Goal: Information Seeking & Learning: Learn about a topic

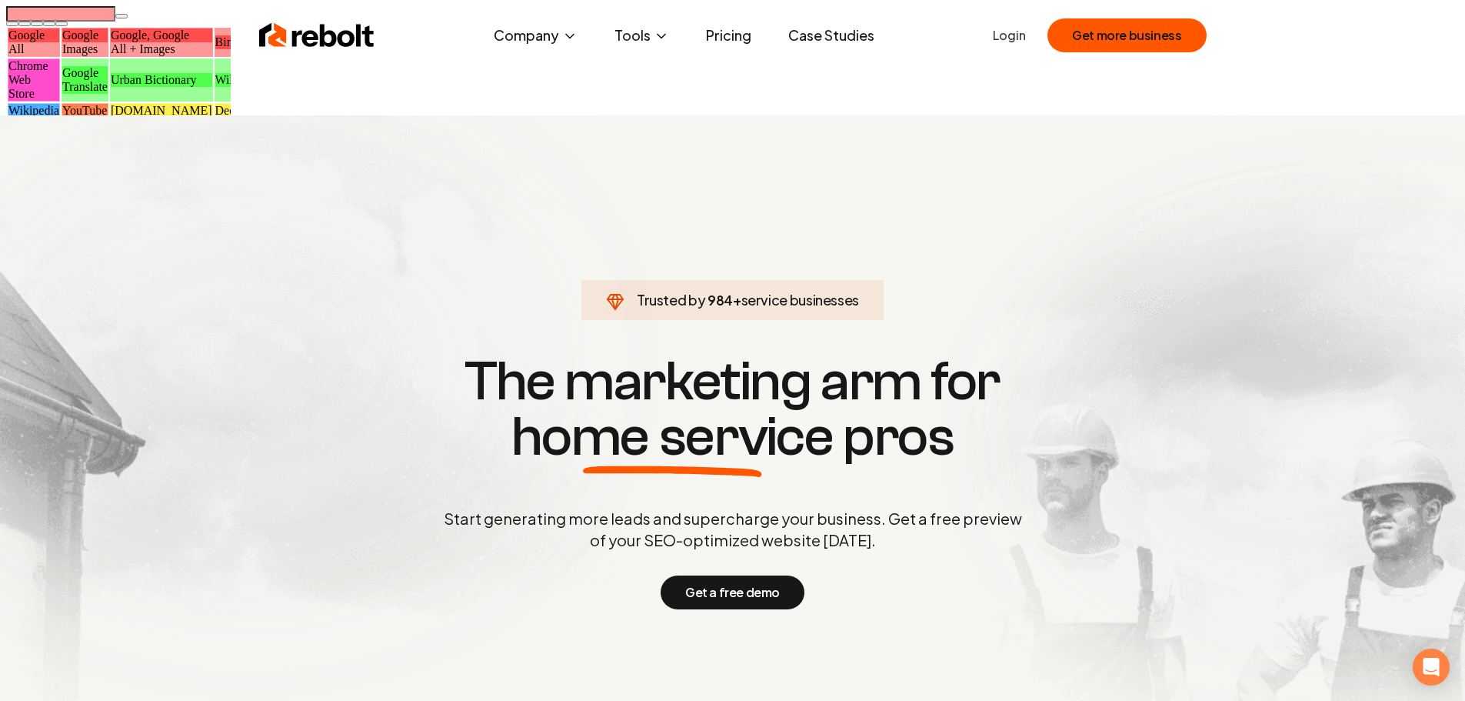
click at [708, 42] on link "Pricing" at bounding box center [729, 35] width 70 height 31
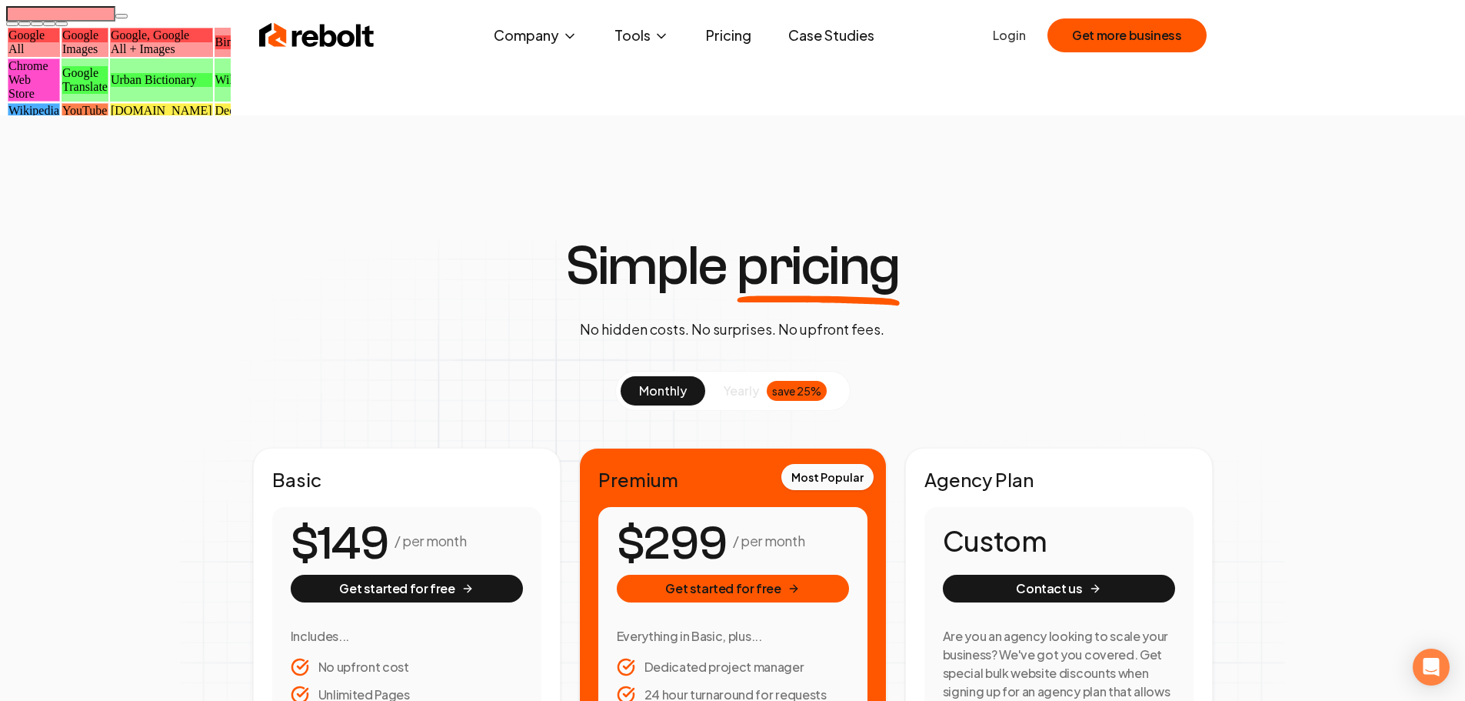
click at [721, 31] on link "Pricing" at bounding box center [729, 35] width 70 height 31
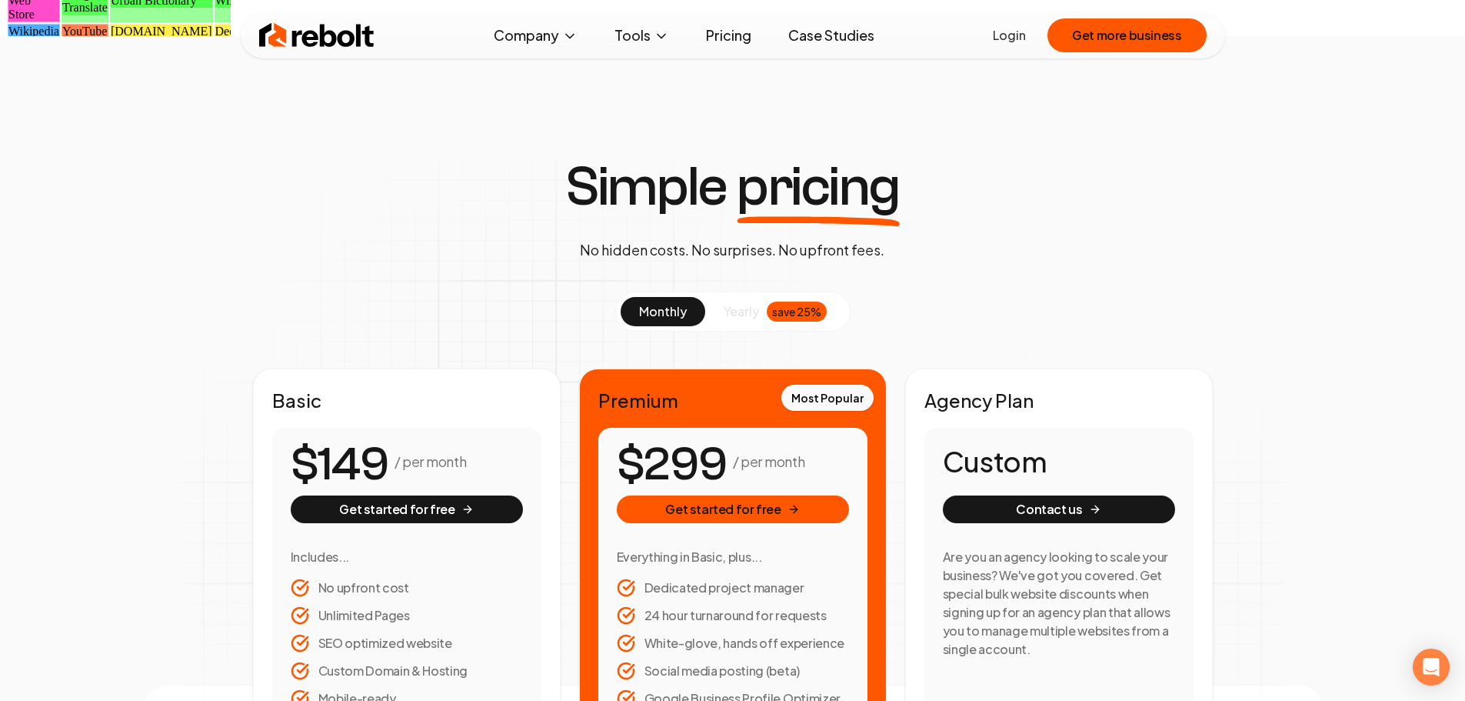
scroll to position [77, 0]
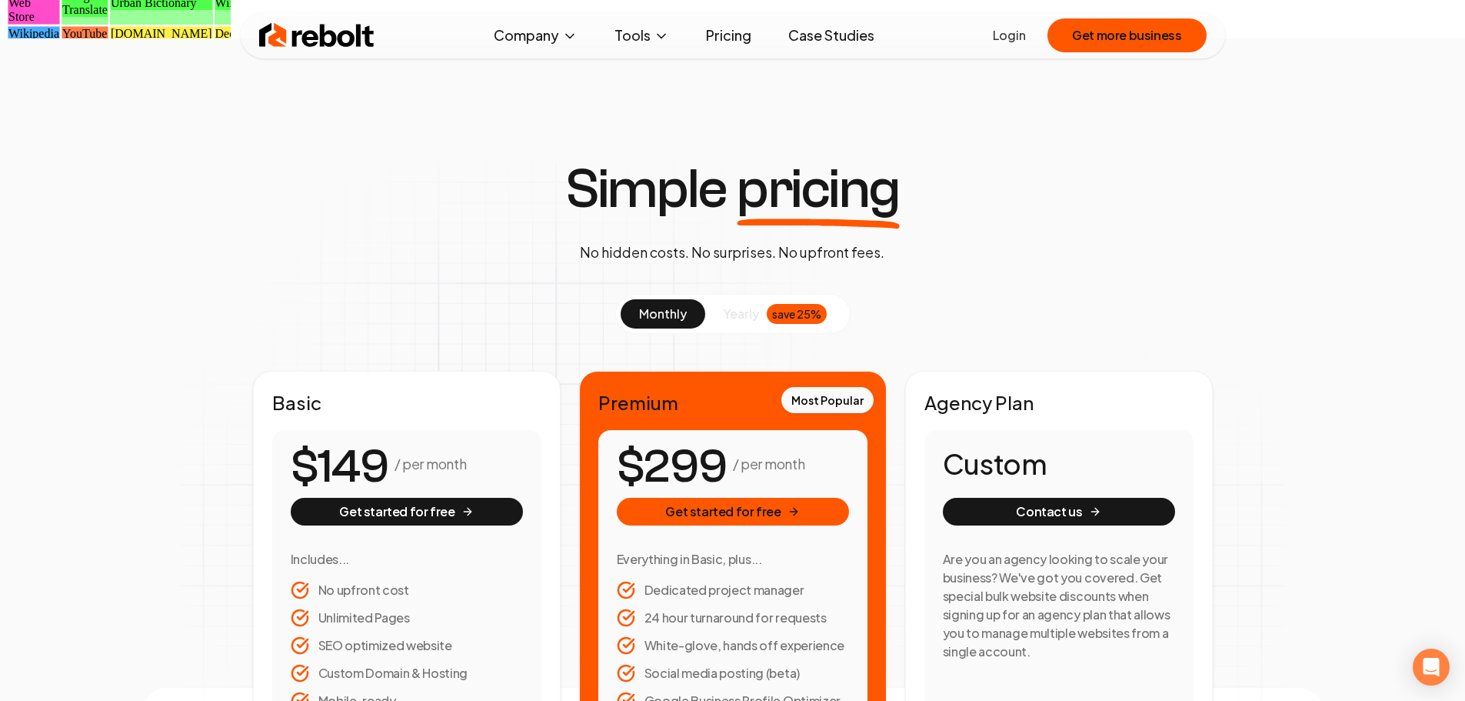
click at [771, 304] on div "save 25%" at bounding box center [797, 314] width 60 height 20
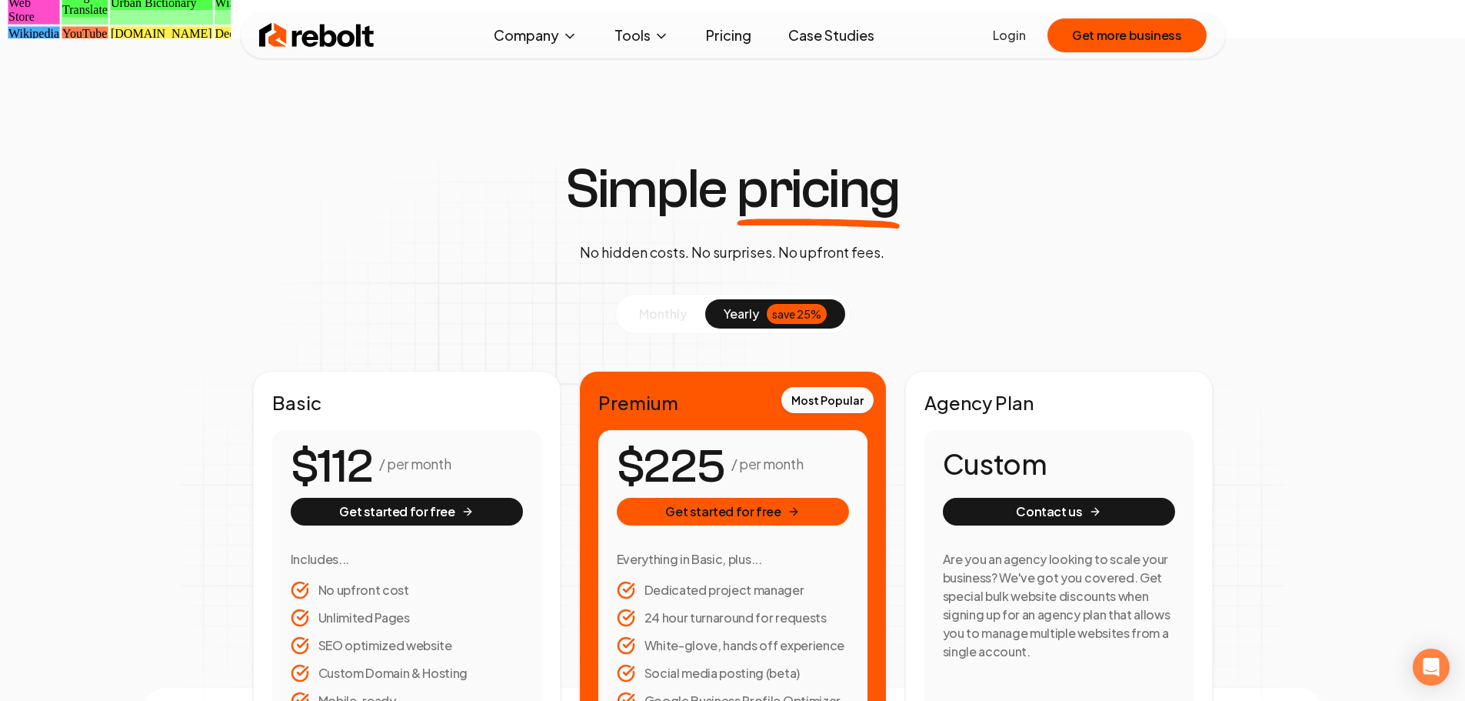
click at [671, 299] on button "monthly" at bounding box center [663, 313] width 85 height 29
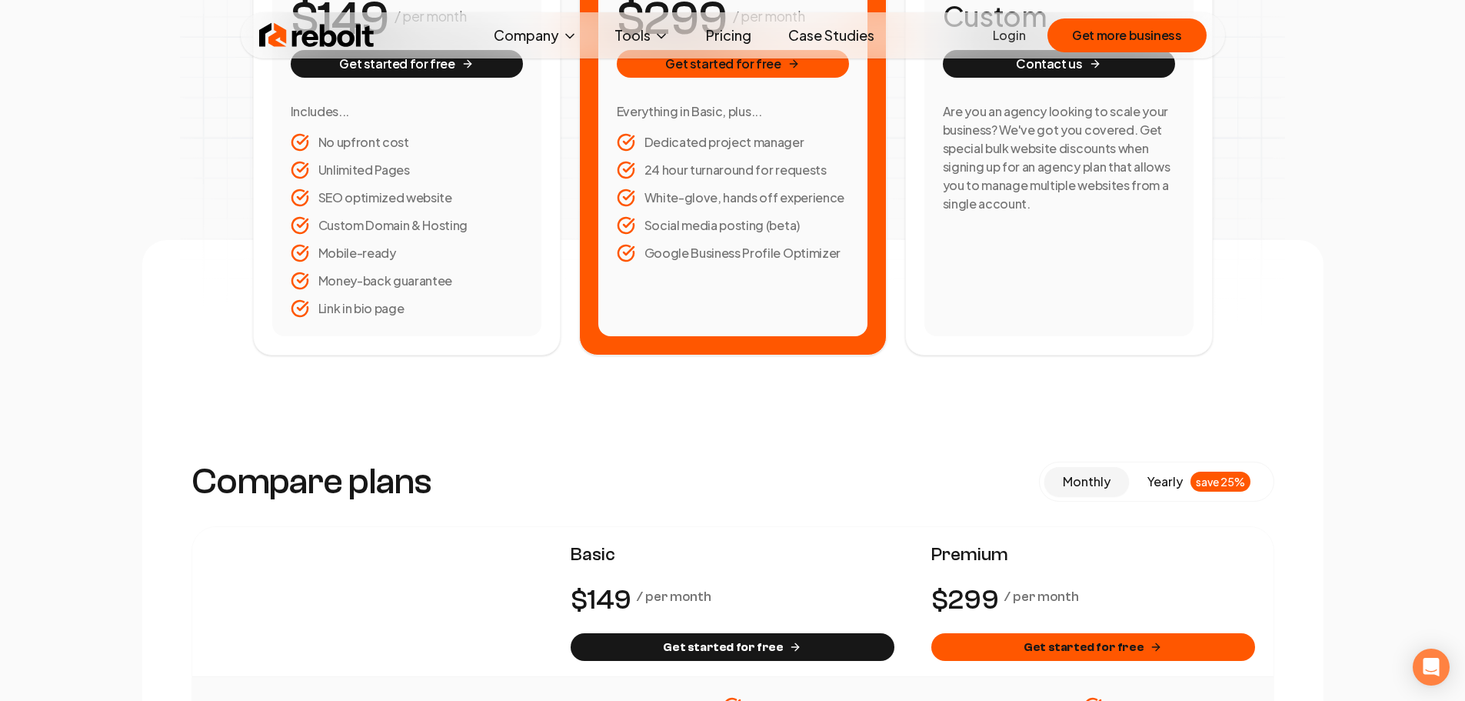
scroll to position [385, 0]
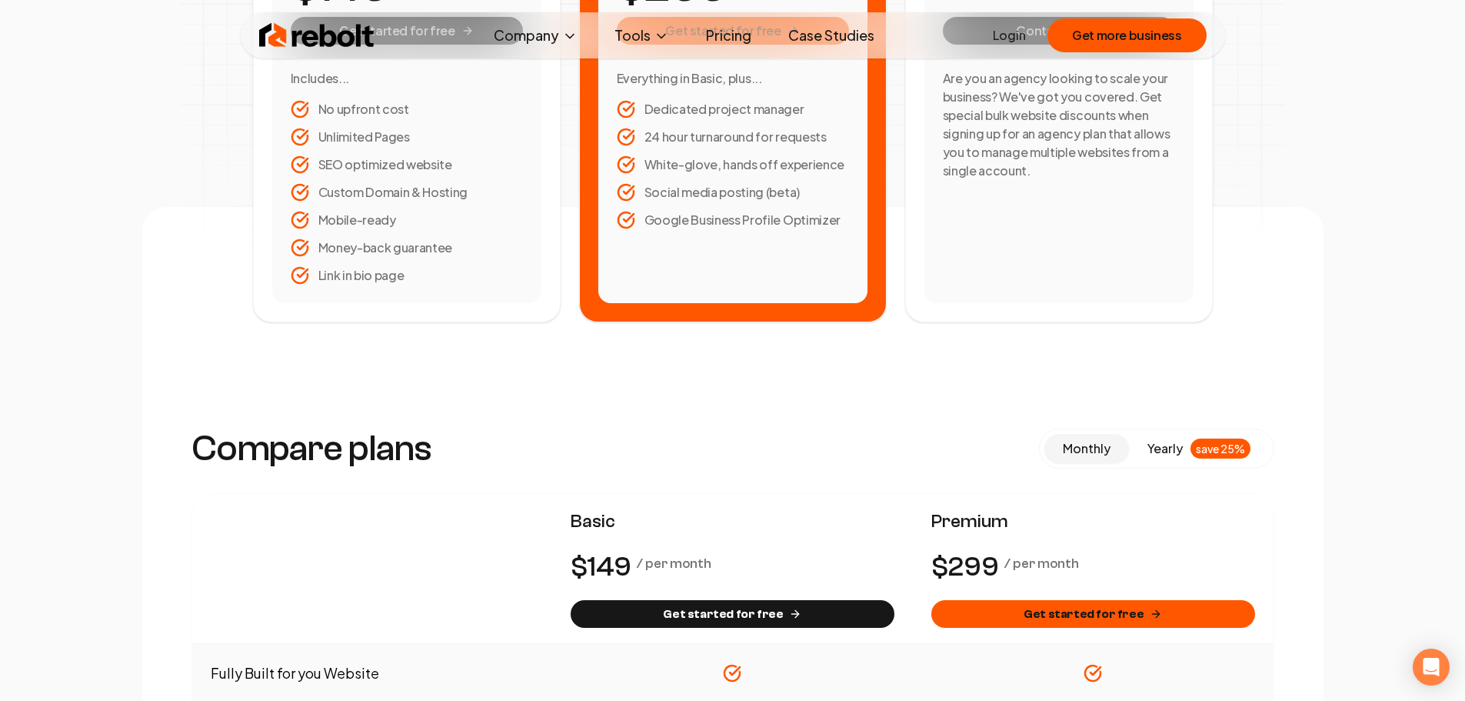
scroll to position [538, 0]
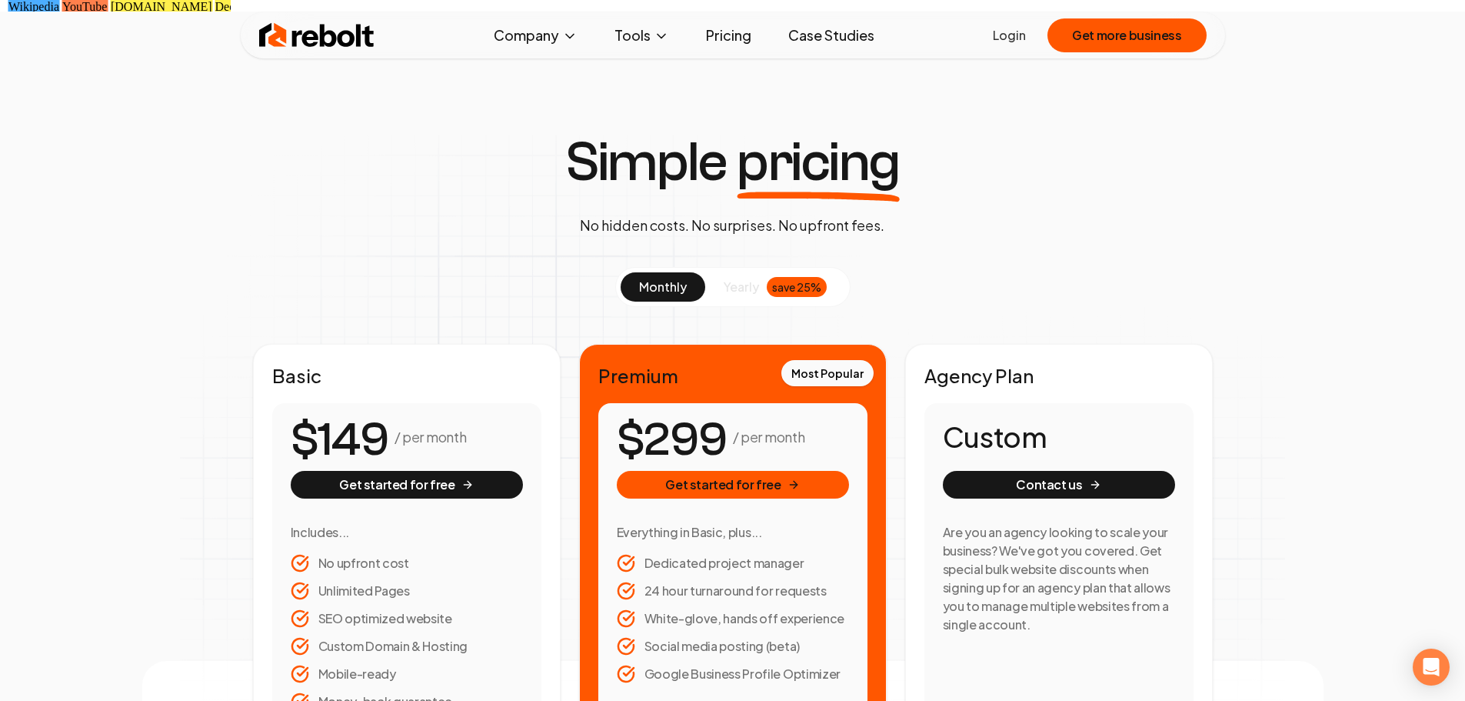
scroll to position [0, 0]
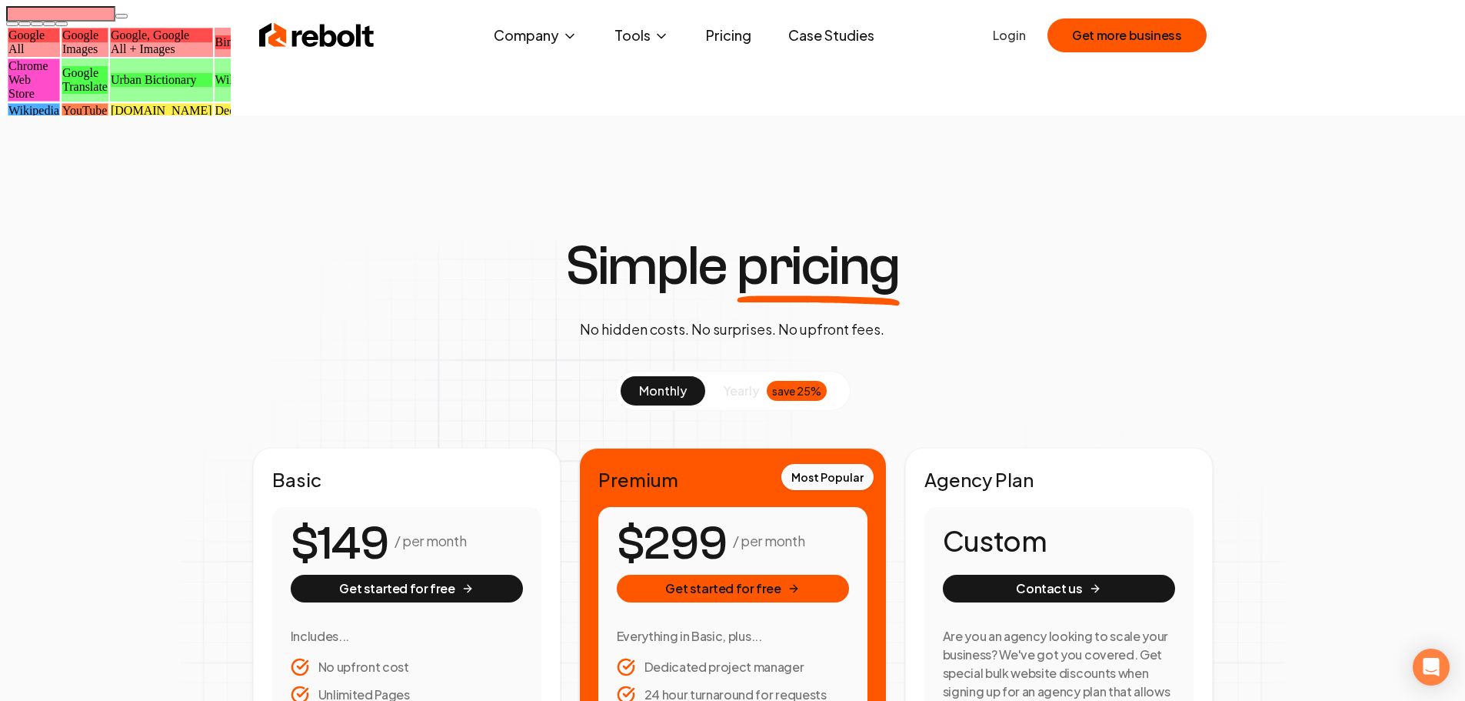
drag, startPoint x: 1296, startPoint y: 291, endPoint x: 1343, endPoint y: 328, distance: 60.3
